Goal: Transaction & Acquisition: Download file/media

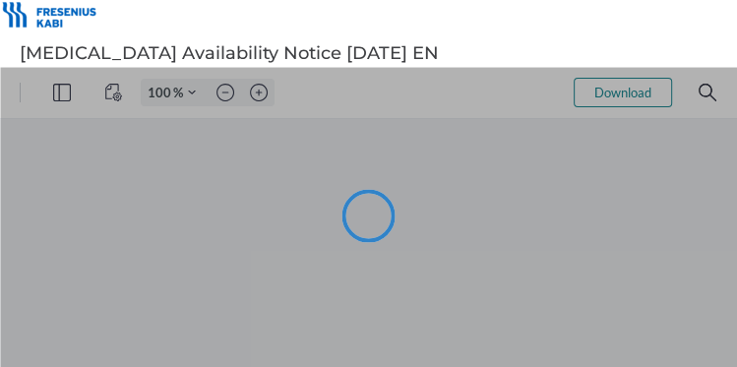
click at [337, 100] on div at bounding box center [368, 217] width 737 height 300
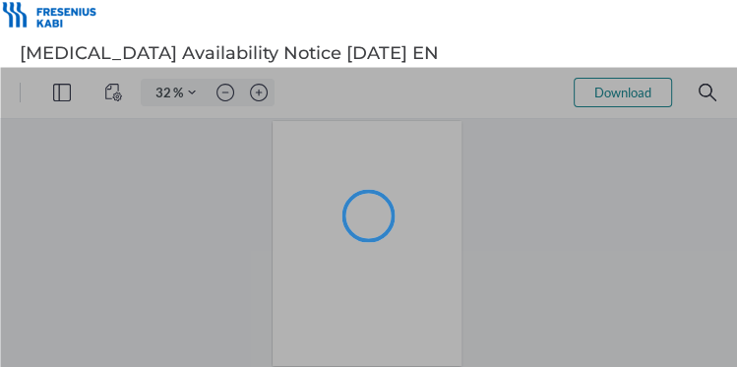
type input "32"
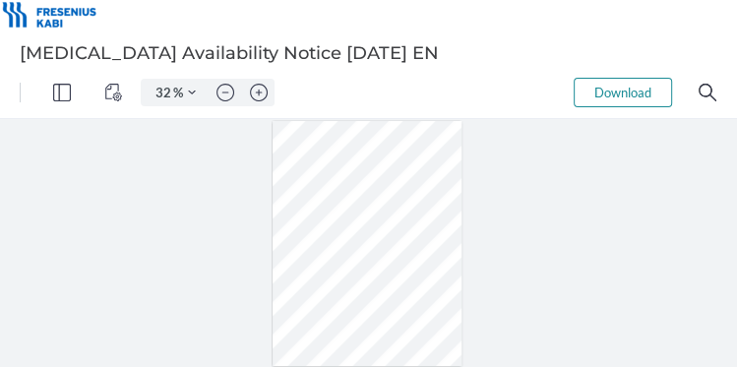
click at [337, 101] on button "Download" at bounding box center [622, 93] width 98 height 30
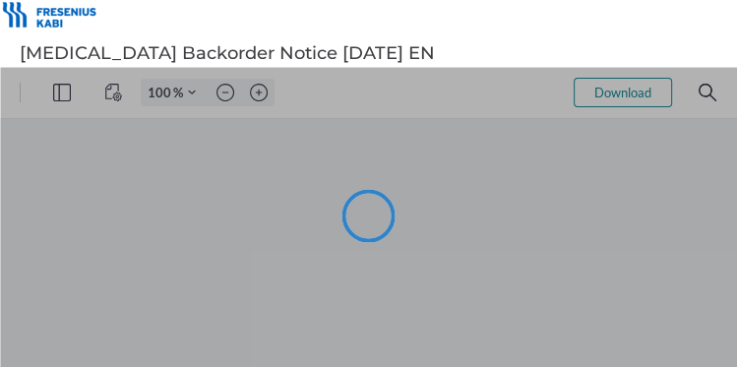
type input "32"
click at [603, 84] on div "32 % Download .cls-1{fill:#abb0c4;} icon - tools - more .cls-1{fill:#abb0c4;} i…" at bounding box center [368, 217] width 737 height 300
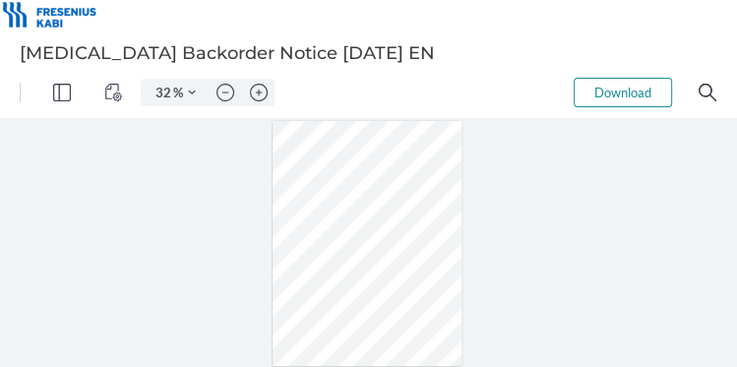
click at [604, 89] on button "Download" at bounding box center [622, 93] width 98 height 30
